Goal: Task Accomplishment & Management: Manage account settings

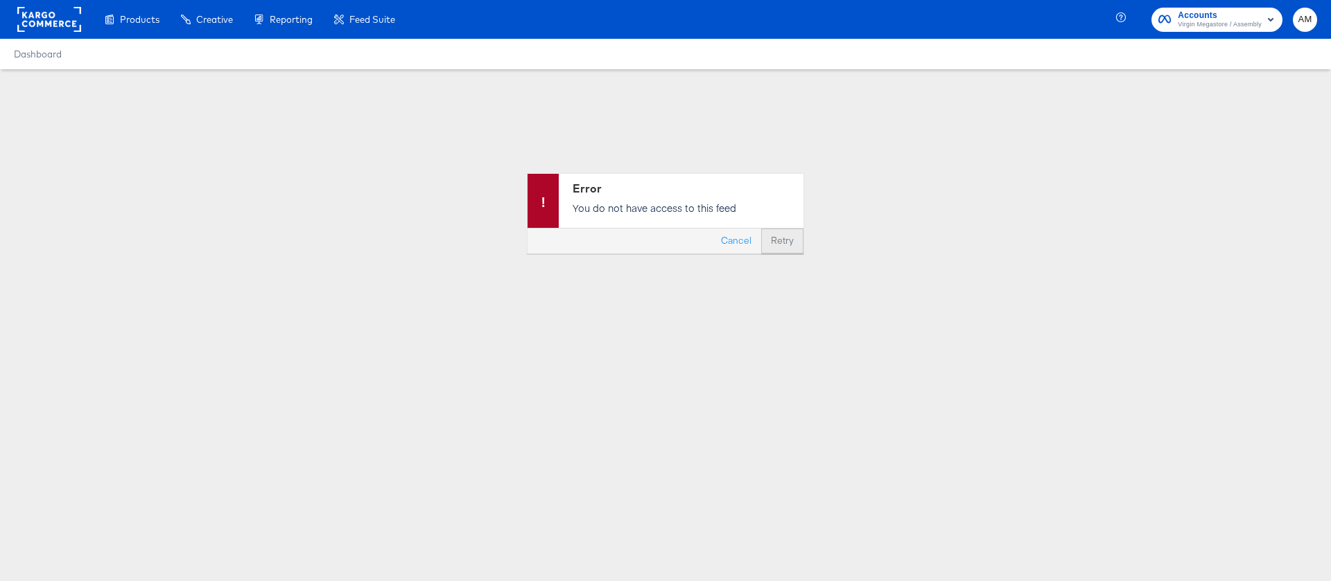
click at [772, 237] on button "Retry" at bounding box center [782, 241] width 42 height 25
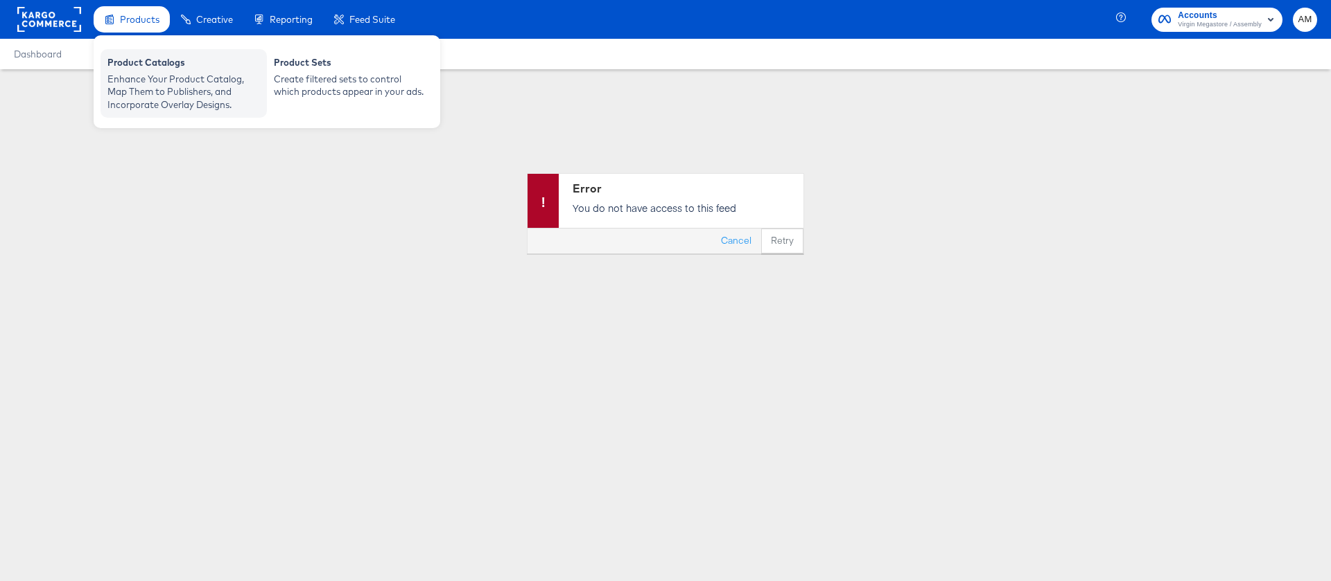
click at [157, 78] on div "Enhance Your Product Catalog, Map Them to Publishers, and Incorporate Overlay D…" at bounding box center [183, 92] width 152 height 39
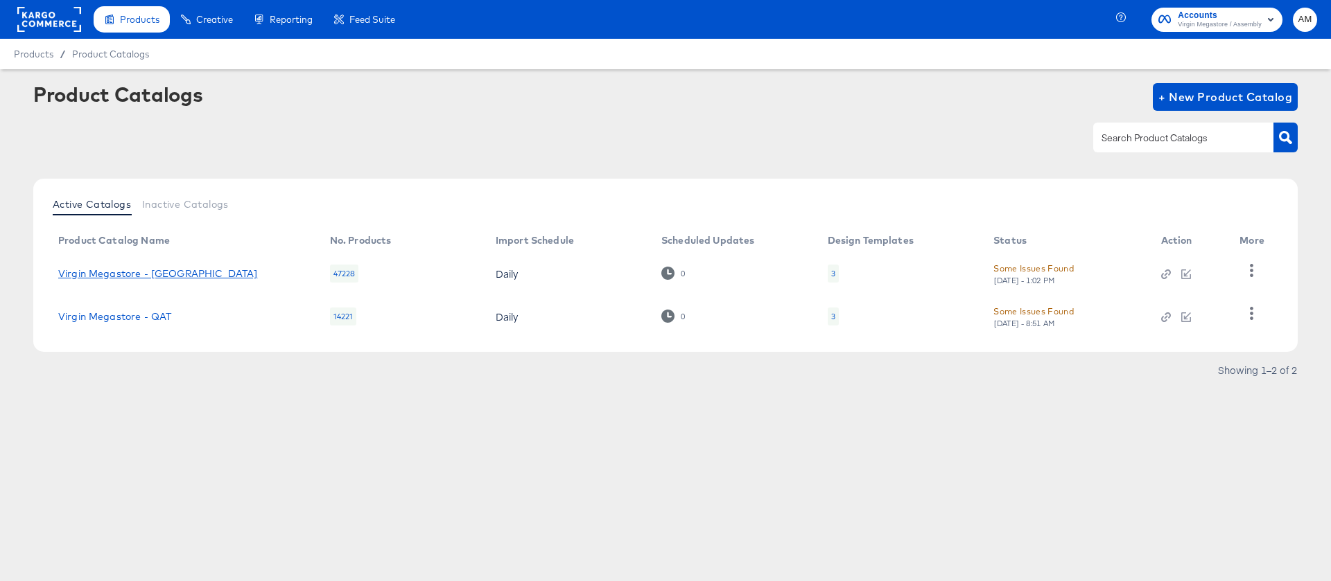
click at [152, 277] on link "Virgin Megastore - [GEOGRAPHIC_DATA]" at bounding box center [157, 273] width 199 height 11
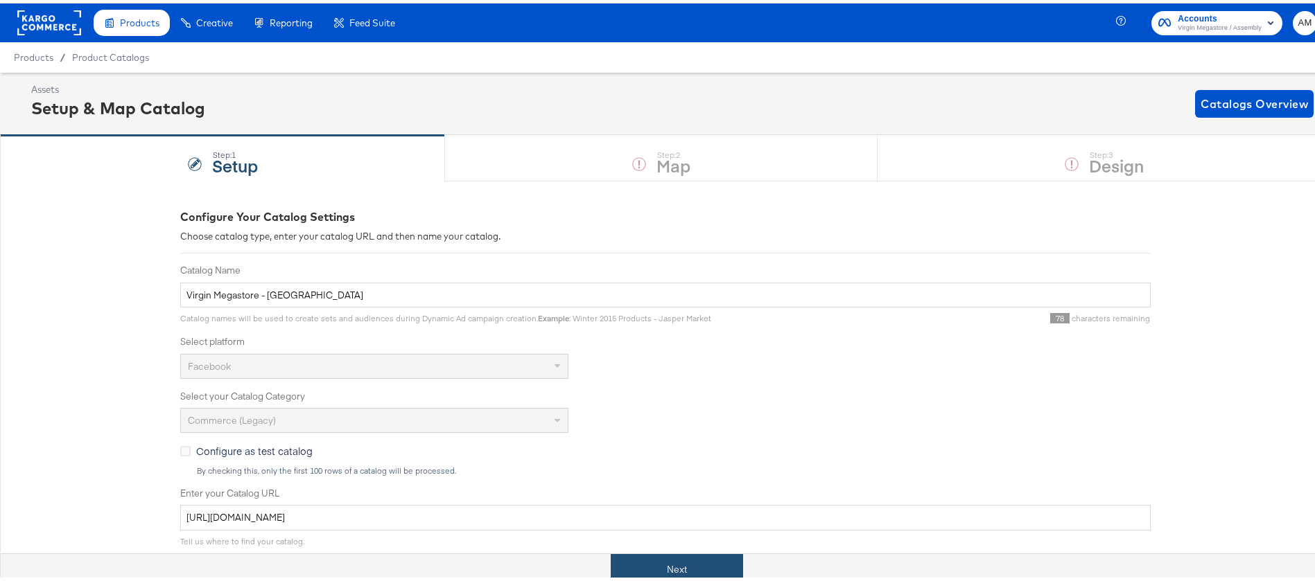
click at [675, 562] on button "Next" at bounding box center [677, 566] width 132 height 31
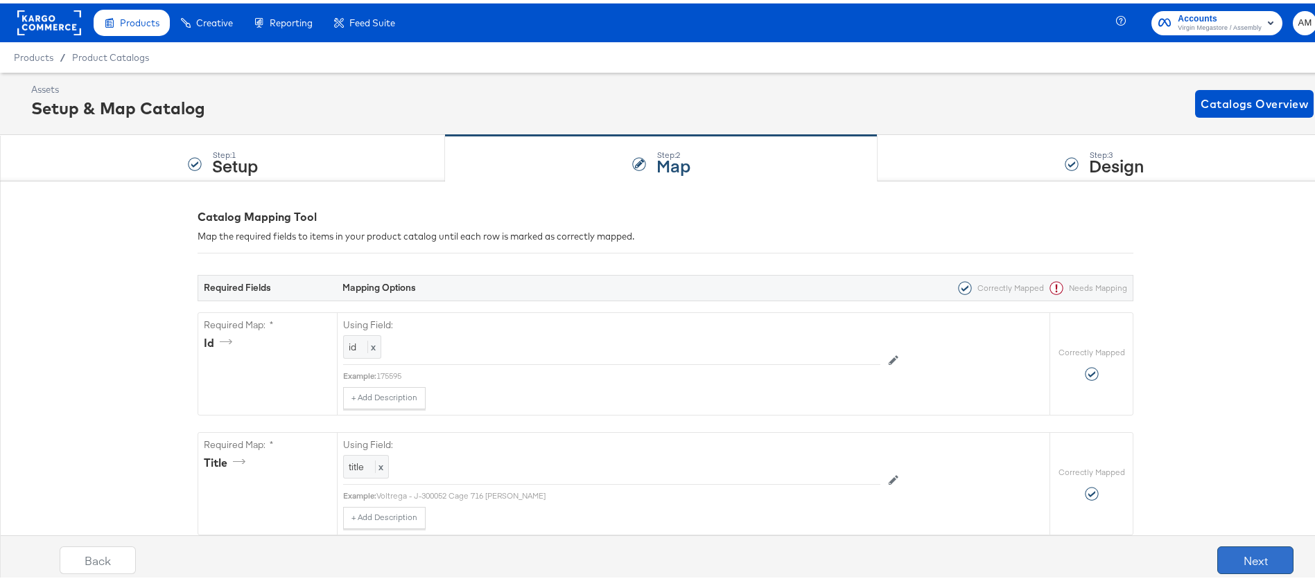
click at [1241, 545] on button "Next" at bounding box center [1255, 557] width 76 height 28
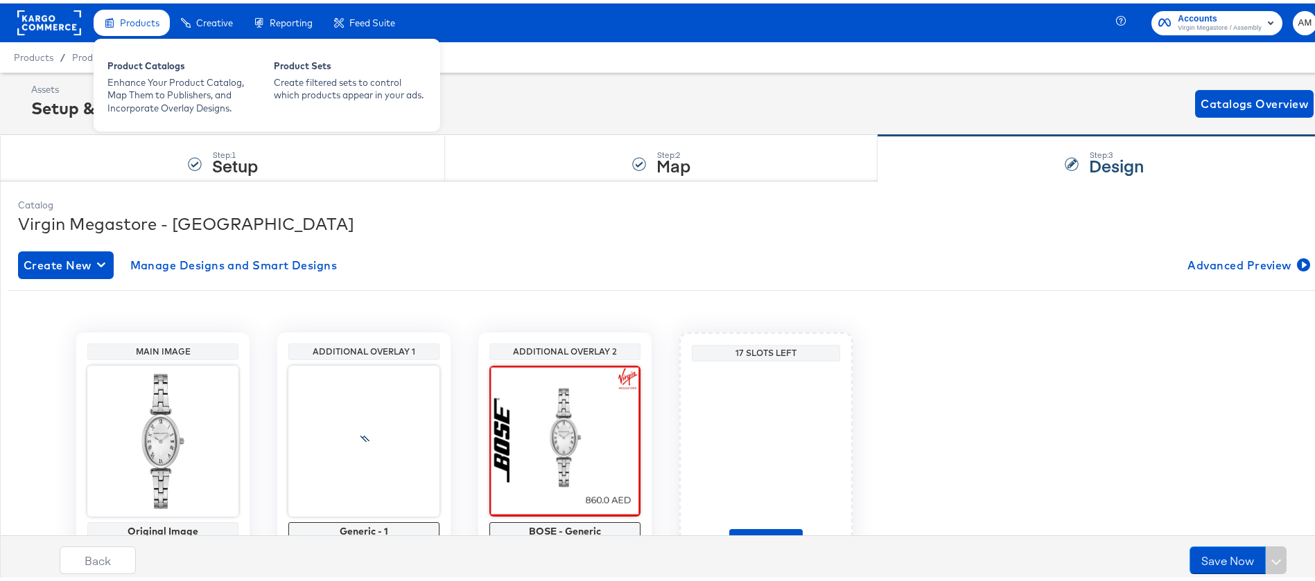
click at [152, 15] on span "Products" at bounding box center [140, 19] width 40 height 11
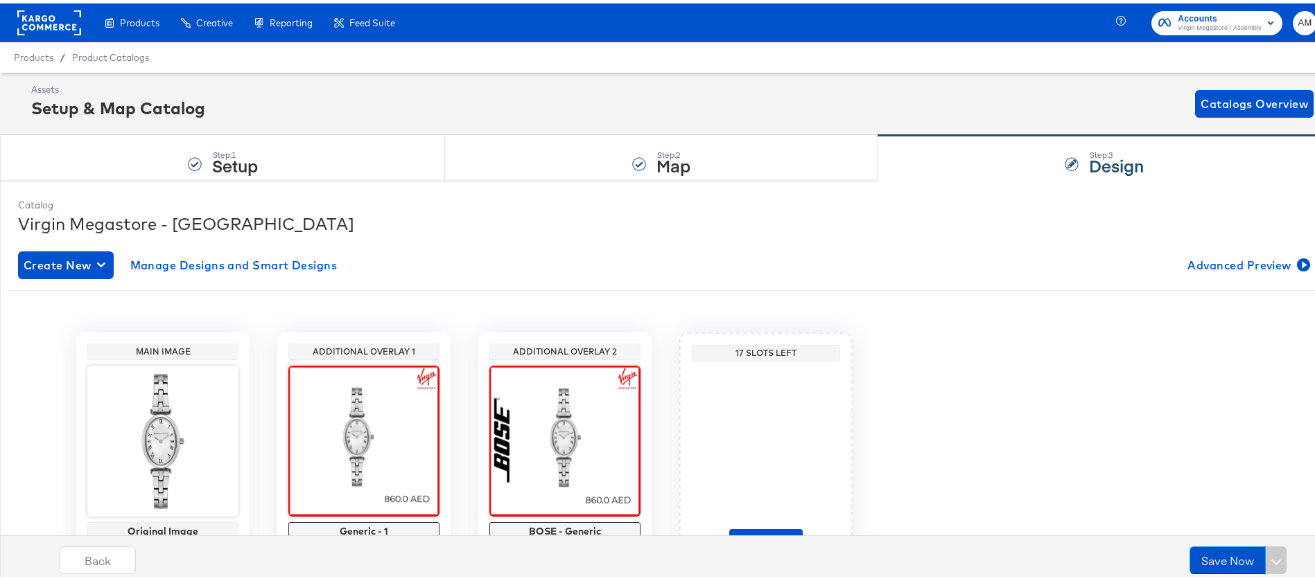
click at [1204, 4] on div "Accounts Virgin Megastore / Assembly AM" at bounding box center [1226, 19] width 210 height 39
click at [1206, 21] on span "Virgin Megastore / Assembly" at bounding box center [1219, 24] width 84 height 11
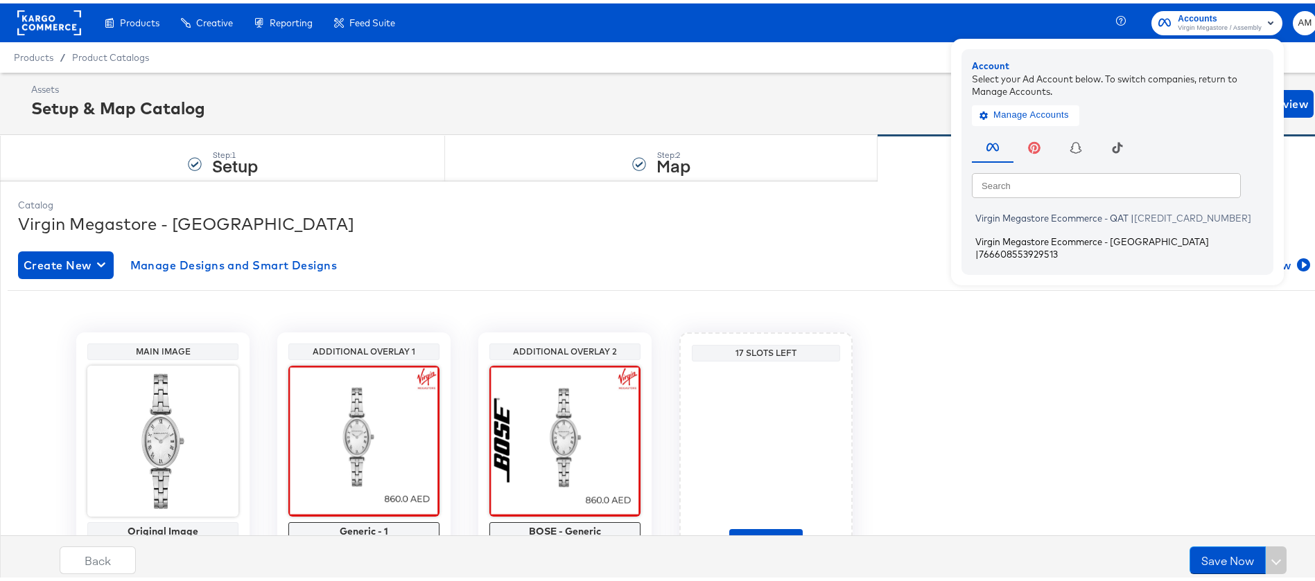
click at [1101, 240] on span "Virgin Megastore Ecommerce - UAE" at bounding box center [1092, 237] width 234 height 11
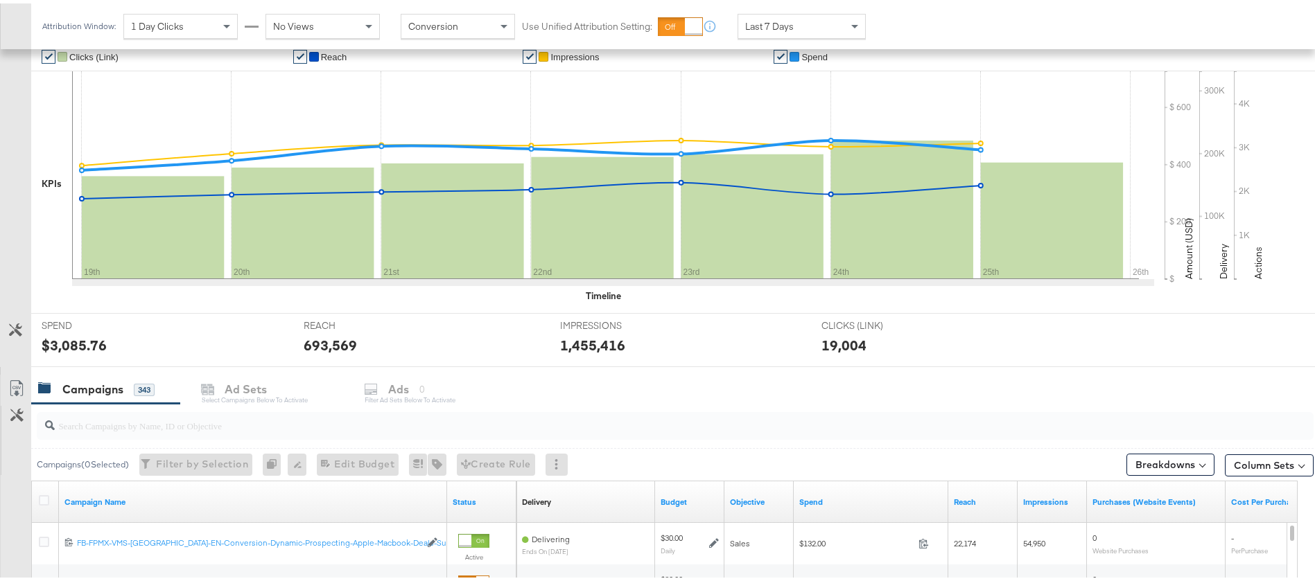
scroll to position [257, 0]
